Goal: Task Accomplishment & Management: Complete application form

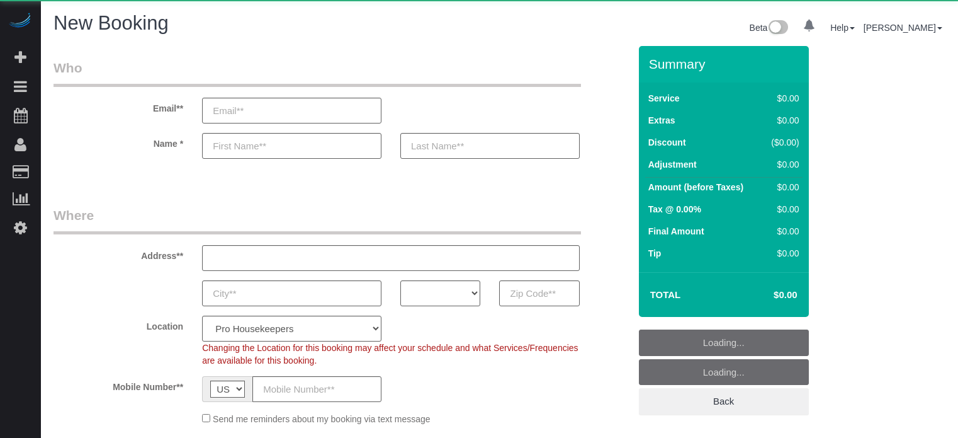
select select "number:9"
select select "object:1243"
select select "4"
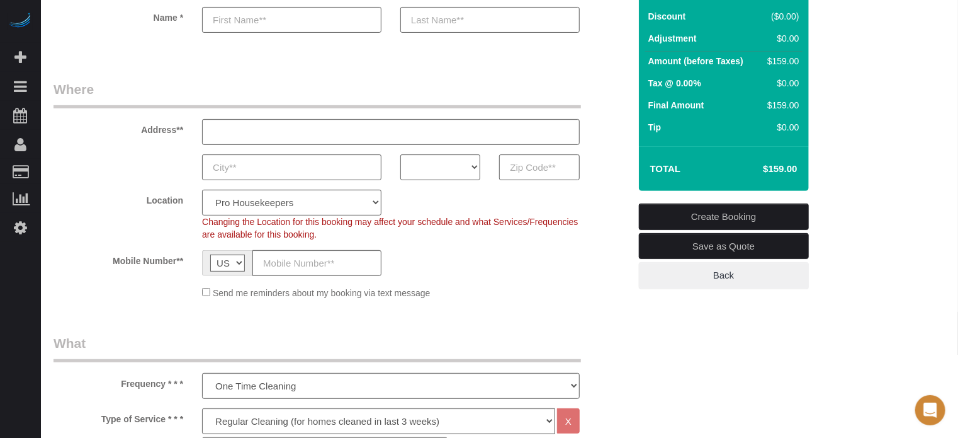
click at [176, 192] on label "Location" at bounding box center [118, 197] width 149 height 17
click at [143, 134] on label "Address**" at bounding box center [118, 127] width 149 height 17
click at [255, 208] on select "Pro Housekeepers [GEOGRAPHIC_DATA] [GEOGRAPHIC_DATA] [GEOGRAPHIC_DATA] [GEOGRAP…" at bounding box center [291, 202] width 179 height 26
select select "25"
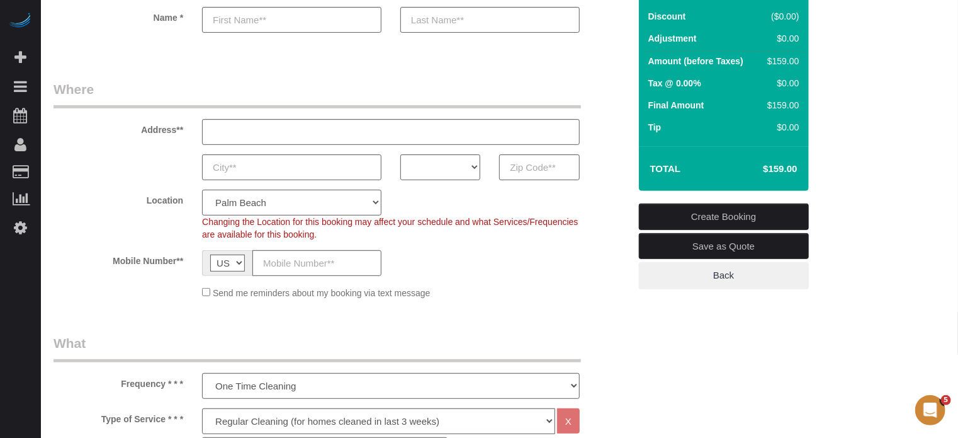
click at [202, 189] on select "Pro Housekeepers [GEOGRAPHIC_DATA] [GEOGRAPHIC_DATA] [GEOGRAPHIC_DATA] [GEOGRAP…" at bounding box center [291, 202] width 179 height 26
select select "object:1252"
click at [421, 171] on select "AK AL AR AZ CA CO CT DC DE [GEOGRAPHIC_DATA] [GEOGRAPHIC_DATA] HI IA ID IL IN K…" at bounding box center [440, 167] width 80 height 26
select select "FL"
click at [400, 154] on select "AK AL AR AZ CA CO CT DC DE [GEOGRAPHIC_DATA] [GEOGRAPHIC_DATA] HI IA ID IL IN K…" at bounding box center [440, 167] width 80 height 26
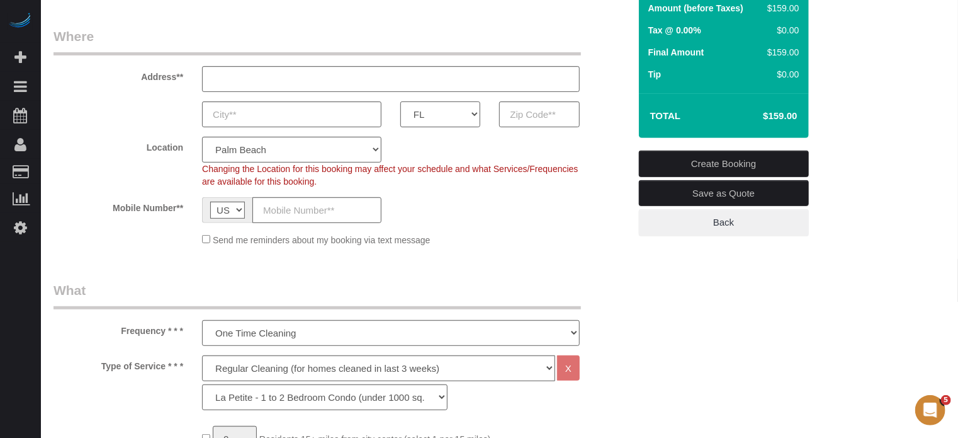
scroll to position [252, 0]
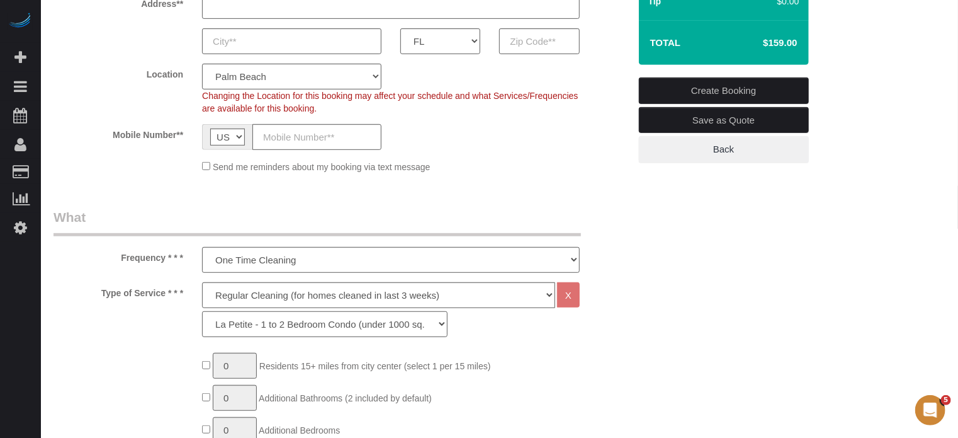
click at [255, 324] on select "La Petite - 1 to 2 Bedroom Condo (under 1000 sq. ft.) La Petite II - 2 Bedroom …" at bounding box center [325, 324] width 246 height 26
select select "88"
click at [202, 311] on select "La Petite - 1 to 2 Bedroom Condo (under 1000 sq. ft.) La Petite II - 2 Bedroom …" at bounding box center [325, 324] width 246 height 26
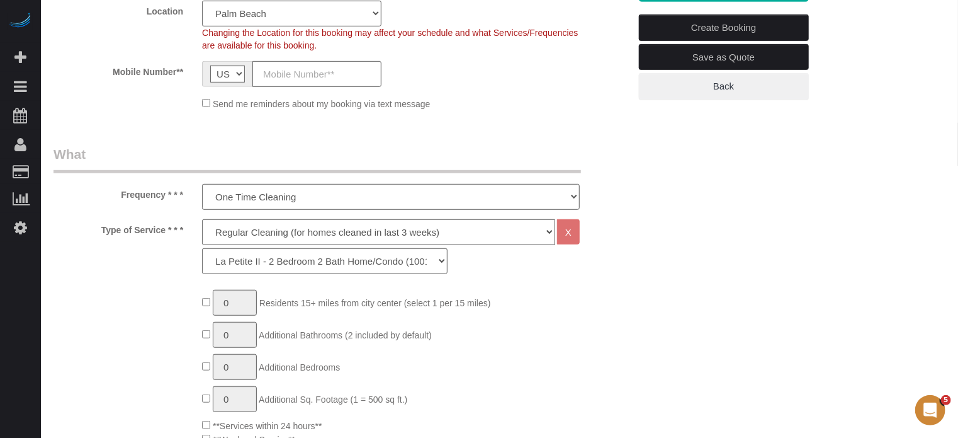
click at [267, 235] on select "Deep Cleaning (for homes that have not been cleaned in 3+ weeks) Spruce Regular…" at bounding box center [378, 232] width 353 height 26
select select "5"
click at [202, 219] on select "Deep Cleaning (for homes that have not been cleaned in 3+ weeks) Spruce Regular…" at bounding box center [378, 232] width 353 height 26
click at [240, 264] on select "La Petite - 1 to 2 Bedroom Condo (under 1000 sq. ft.) La Petite II - 2 Bedroom …" at bounding box center [325, 261] width 246 height 26
click at [202, 248] on select "La Petite - 1 to 2 Bedroom Condo (under 1000 sq. ft.) La Petite II - 2 Bedroom …" at bounding box center [325, 261] width 246 height 26
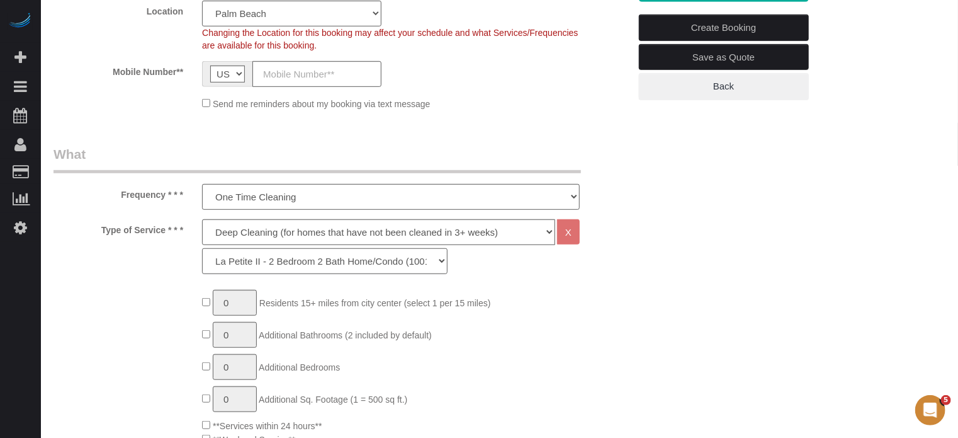
click at [226, 263] on select "La Petite - 1 to 2 Bedroom Condo (under 1000 sq. ft.) La Petite II - 2 Bedroom …" at bounding box center [325, 261] width 246 height 26
select select "93"
click at [202, 248] on select "La Petite - 1 to 2 Bedroom Condo (under 1000 sq. ft.) La Petite II - 2 Bedroom …" at bounding box center [325, 261] width 246 height 26
click at [135, 276] on div "Type of Service * * * Deep Cleaning (for homes that have not been cleaned in 3+…" at bounding box center [341, 249] width 595 height 61
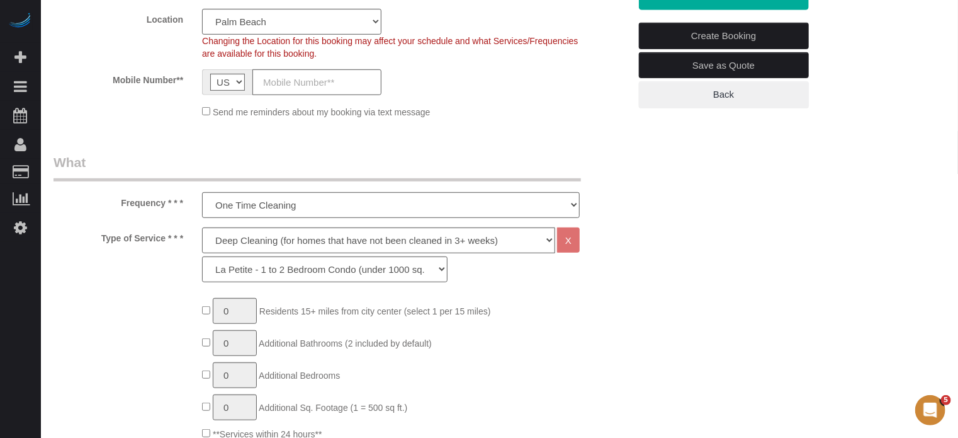
scroll to position [315, 0]
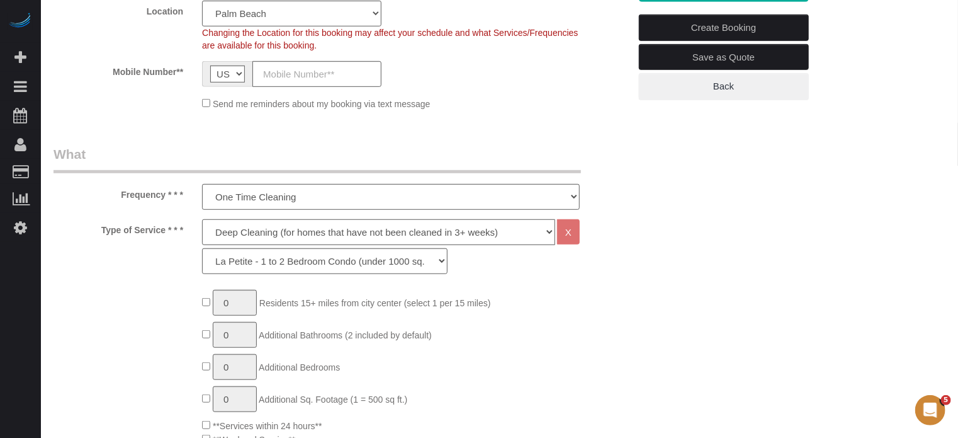
click at [235, 236] on select "Deep Cleaning (for homes that have not been cleaned in 3+ weeks) Spruce Regular…" at bounding box center [378, 232] width 353 height 26
select select "4"
click at [202, 219] on select "Deep Cleaning (for homes that have not been cleaned in 3+ weeks) Spruce Regular…" at bounding box center [378, 232] width 353 height 26
select select "87"
click at [170, 266] on div "Type of Service * * * Deep Cleaning (for homes that have not been cleaned in 3+…" at bounding box center [341, 249] width 595 height 61
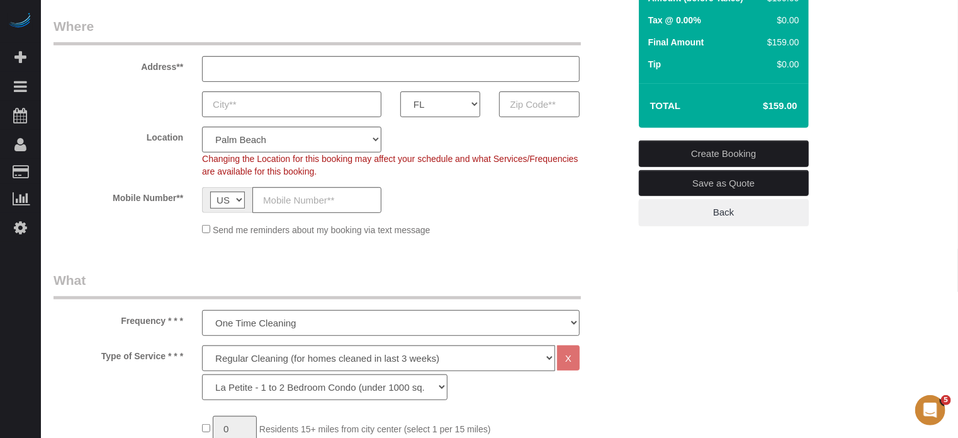
scroll to position [252, 0]
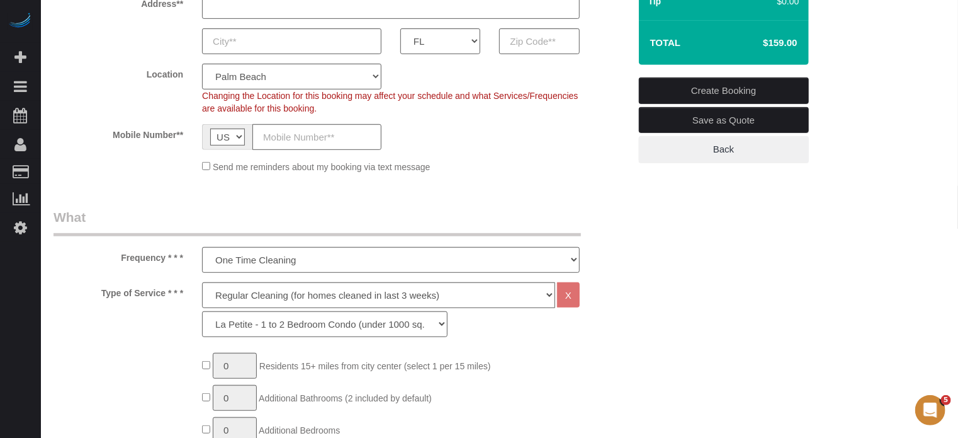
click at [186, 213] on legend "What" at bounding box center [318, 222] width 528 height 28
click at [359, 208] on legend "What" at bounding box center [318, 222] width 528 height 28
drag, startPoint x: 438, startPoint y: 165, endPoint x: 218, endPoint y: 169, distance: 219.8
click at [218, 169] on div "Send me reminders about my booking via text message" at bounding box center [391, 166] width 397 height 14
click at [220, 169] on span "Send me reminders about my booking via text message" at bounding box center [322, 167] width 218 height 10
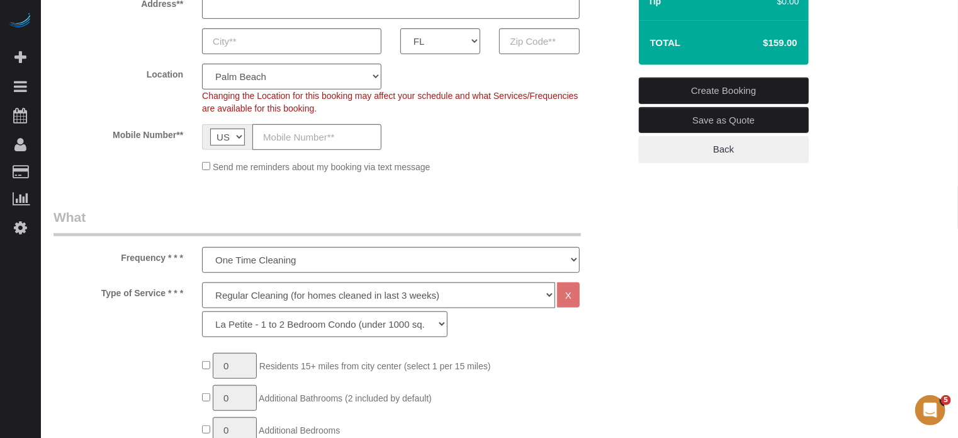
drag, startPoint x: 218, startPoint y: 167, endPoint x: 473, endPoint y: 166, distance: 255.6
click at [473, 166] on div "Send me reminders about my booking via text message" at bounding box center [391, 166] width 397 height 14
drag, startPoint x: 460, startPoint y: 169, endPoint x: 219, endPoint y: 163, distance: 241.2
click at [219, 163] on div "Send me reminders about my booking via text message" at bounding box center [391, 166] width 397 height 14
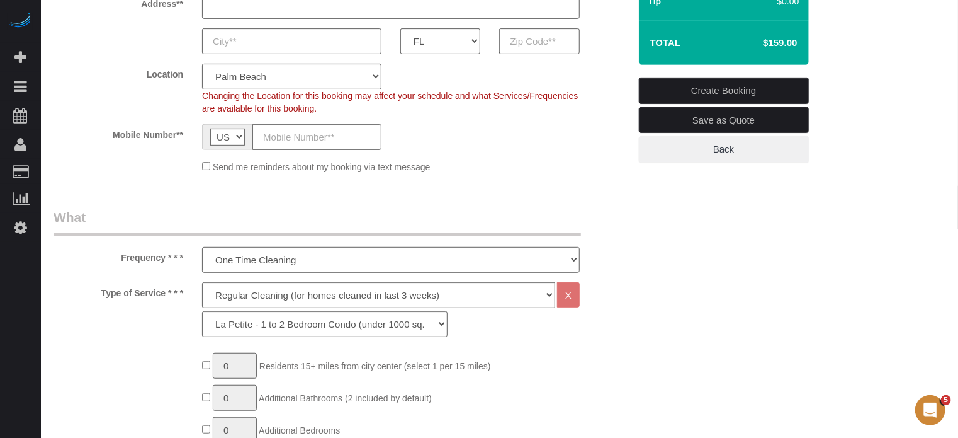
click at [219, 163] on span "Send me reminders about my booking via text message" at bounding box center [322, 167] width 218 height 10
drag, startPoint x: 219, startPoint y: 163, endPoint x: 458, endPoint y: 168, distance: 239.3
click at [458, 168] on div "Send me reminders about my booking via text message" at bounding box center [391, 166] width 397 height 14
drag, startPoint x: 448, startPoint y: 168, endPoint x: 220, endPoint y: 167, distance: 227.3
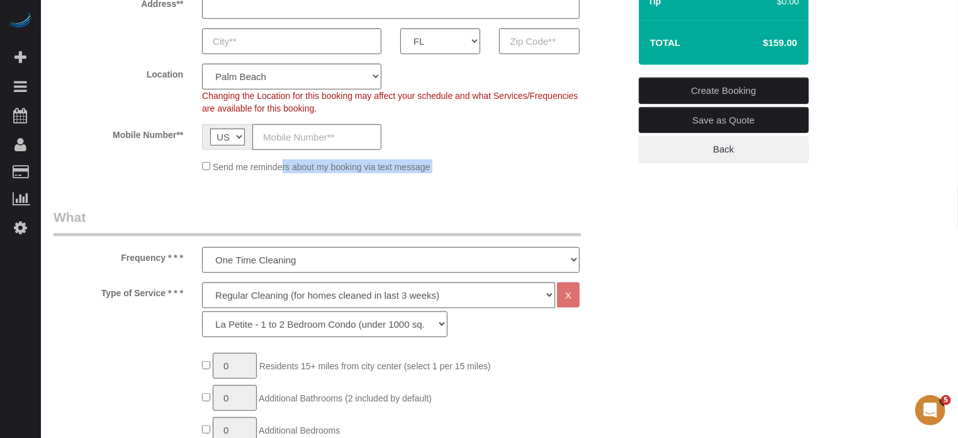
click at [220, 167] on div "Send me reminders about my booking via text message" at bounding box center [391, 166] width 397 height 14
drag, startPoint x: 927, startPoint y: 279, endPoint x: 899, endPoint y: 247, distance: 42.4
